Goal: Navigation & Orientation: Find specific page/section

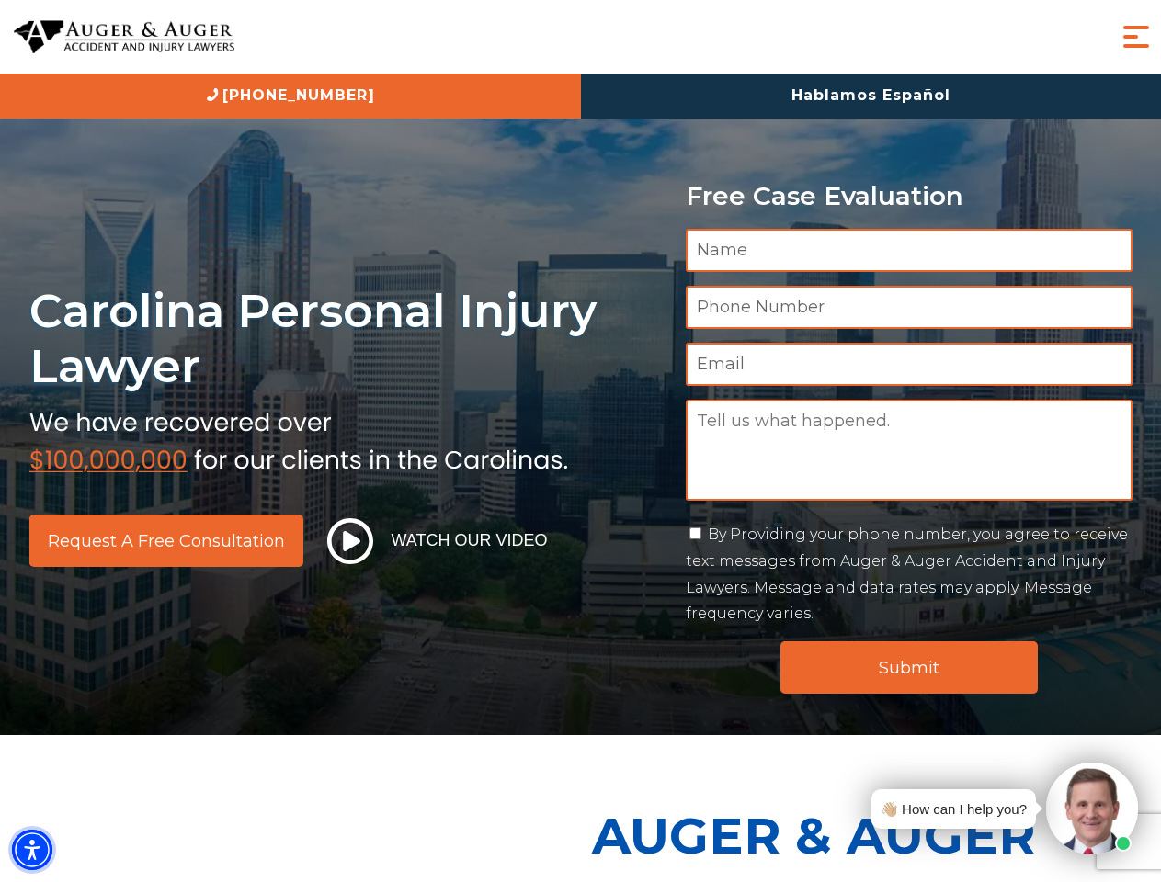
click at [32, 850] on img "Accessibility Menu" at bounding box center [32, 850] width 40 height 40
